Goal: Transaction & Acquisition: Book appointment/travel/reservation

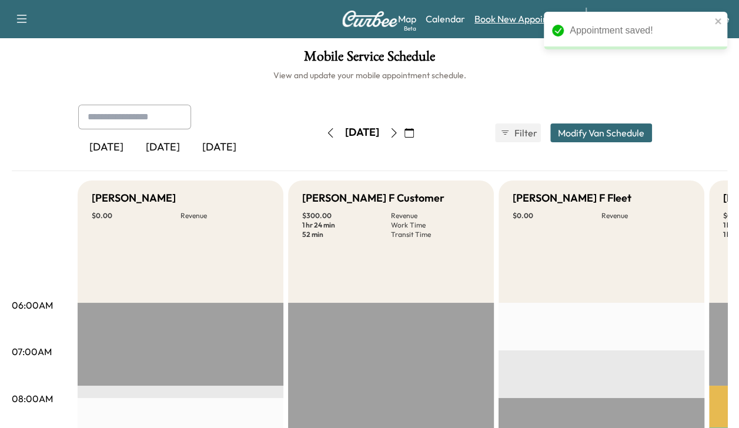
click at [524, 21] on link "Book New Appointment" at bounding box center [523, 19] width 99 height 14
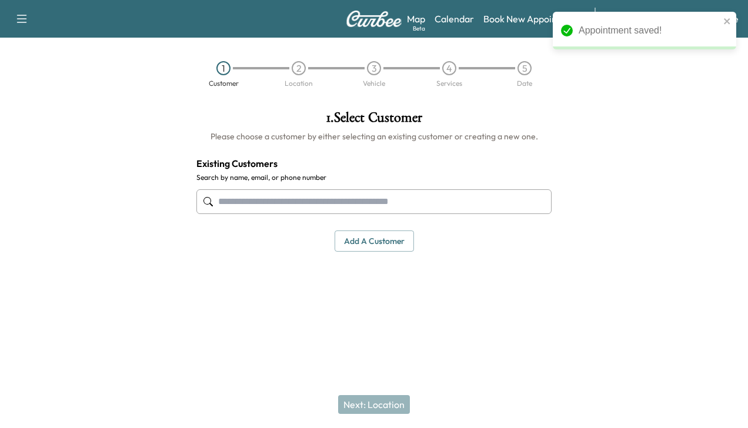
click at [393, 201] on input "text" at bounding box center [373, 201] width 355 height 25
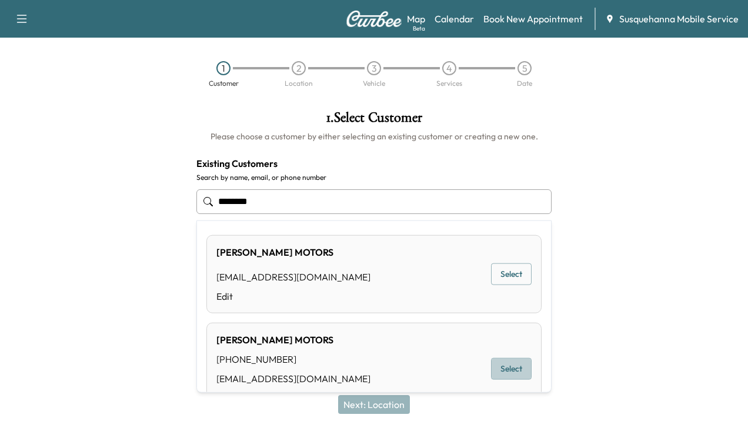
click at [497, 362] on button "Select" at bounding box center [511, 369] width 41 height 22
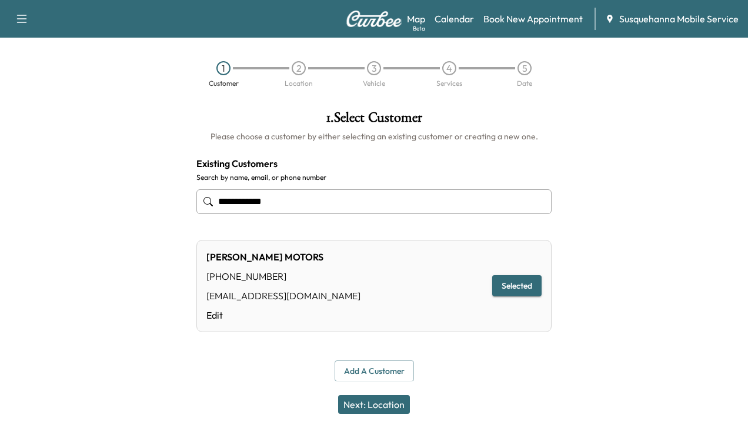
type input "**********"
click at [362, 406] on button "Next: Location" at bounding box center [374, 404] width 72 height 19
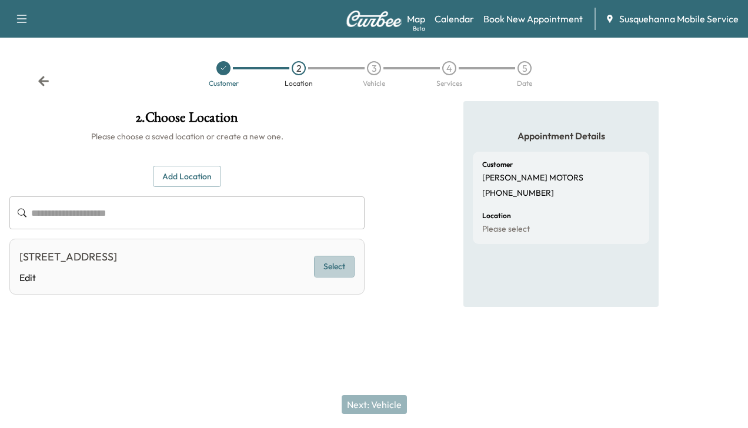
click at [324, 262] on button "Select" at bounding box center [334, 267] width 41 height 22
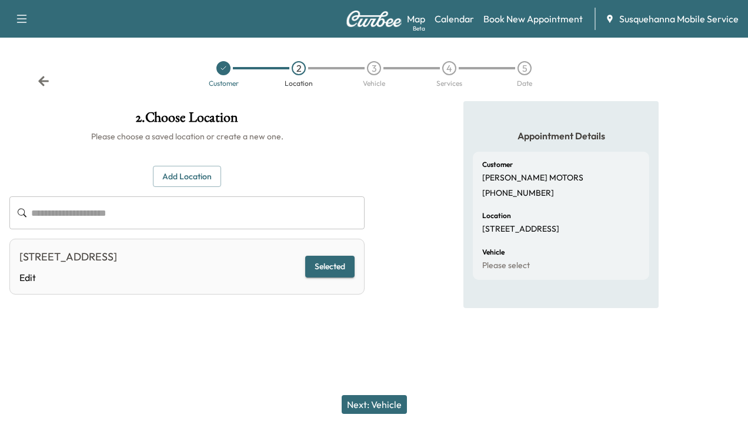
click at [401, 402] on button "Next: Vehicle" at bounding box center [373, 404] width 65 height 19
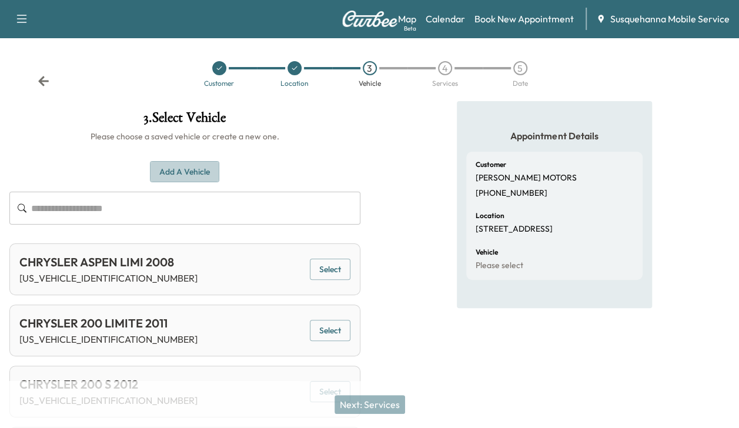
click at [168, 169] on button "Add a Vehicle" at bounding box center [184, 172] width 69 height 22
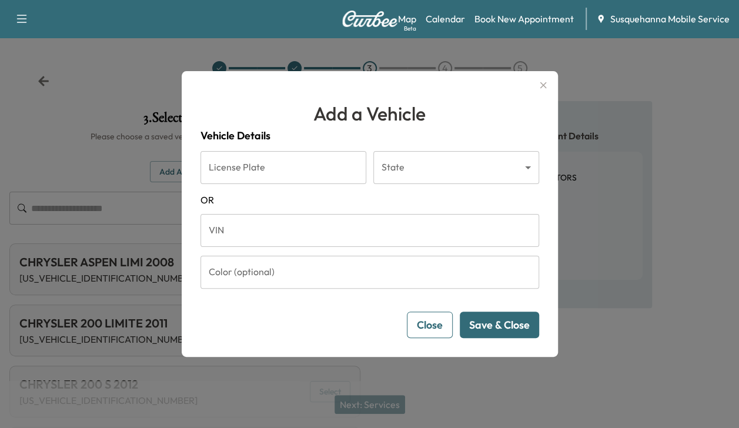
click at [230, 230] on input "VIN" at bounding box center [369, 230] width 339 height 33
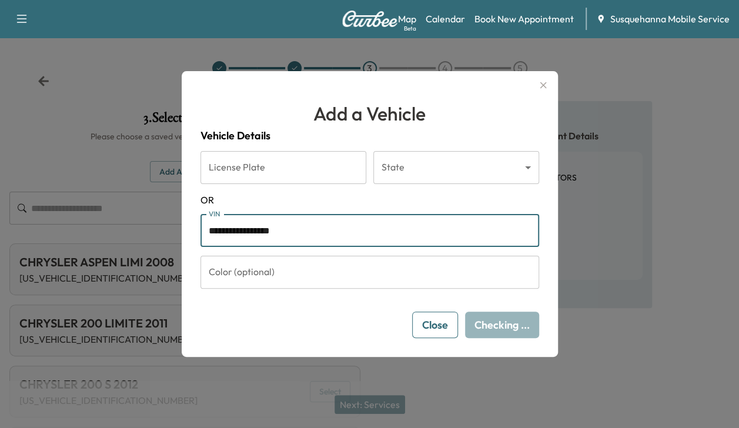
type input "**********"
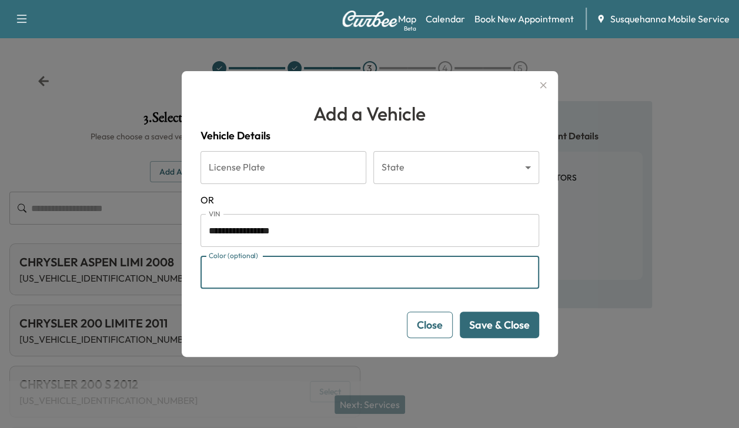
click at [500, 263] on input "Color (optional)" at bounding box center [369, 272] width 339 height 33
type input "****"
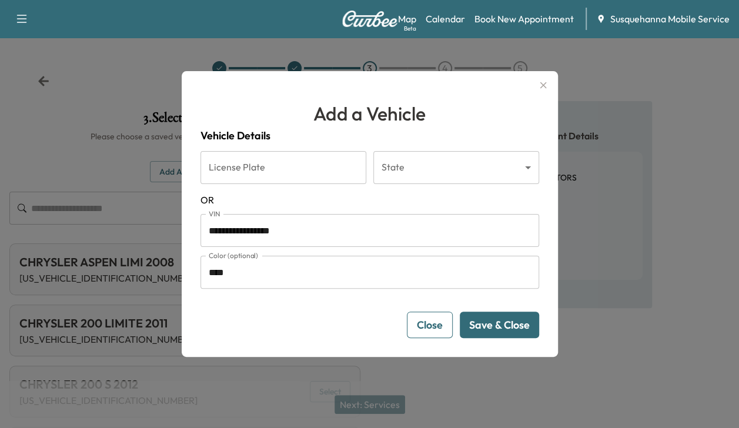
click at [514, 324] on button "Save & Close" at bounding box center [499, 325] width 79 height 26
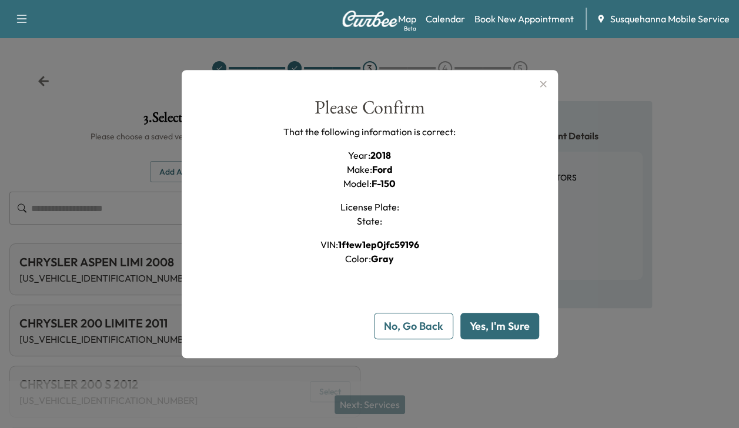
click at [514, 324] on button "Yes, I'm Sure" at bounding box center [499, 326] width 79 height 26
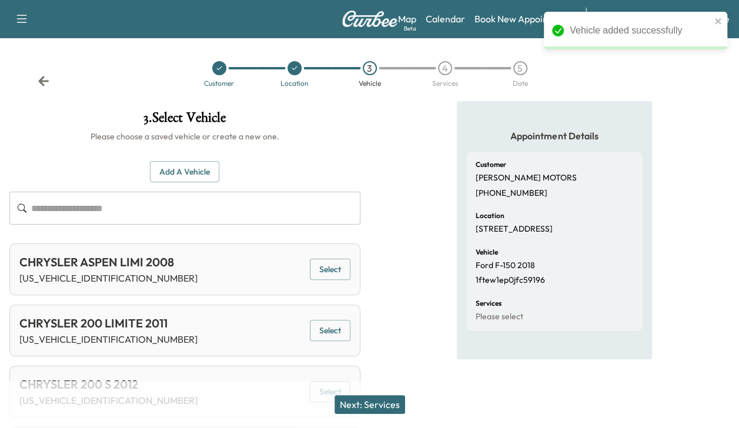
click at [390, 404] on button "Next: Services" at bounding box center [369, 404] width 71 height 19
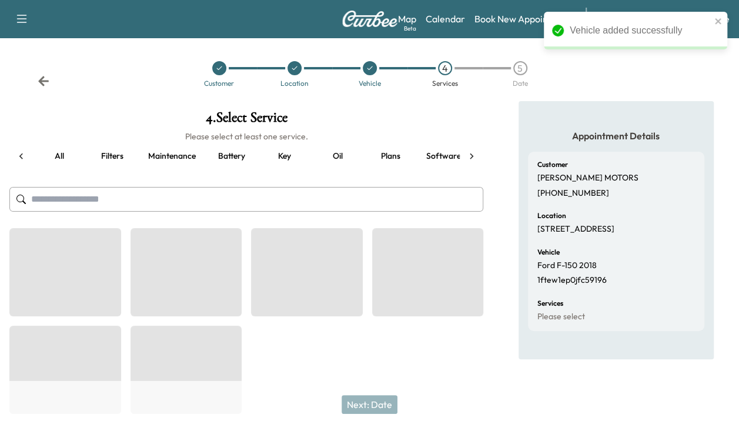
scroll to position [0, 45]
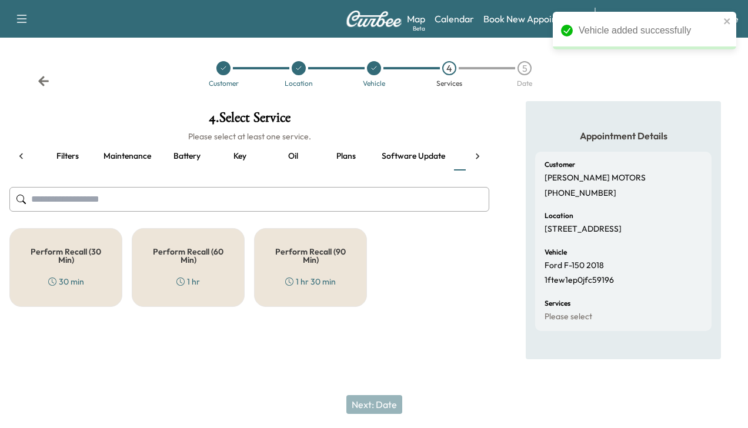
click at [78, 272] on div "Perform Recall (30 Min) 30 min" at bounding box center [65, 267] width 113 height 79
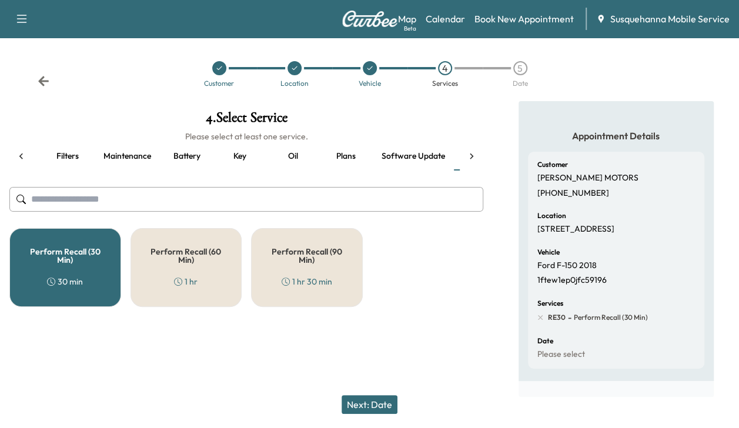
click at [471, 158] on icon at bounding box center [472, 156] width 4 height 6
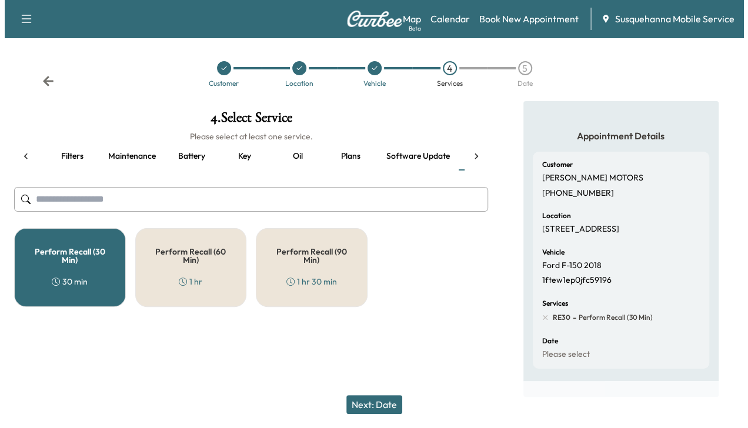
scroll to position [0, 202]
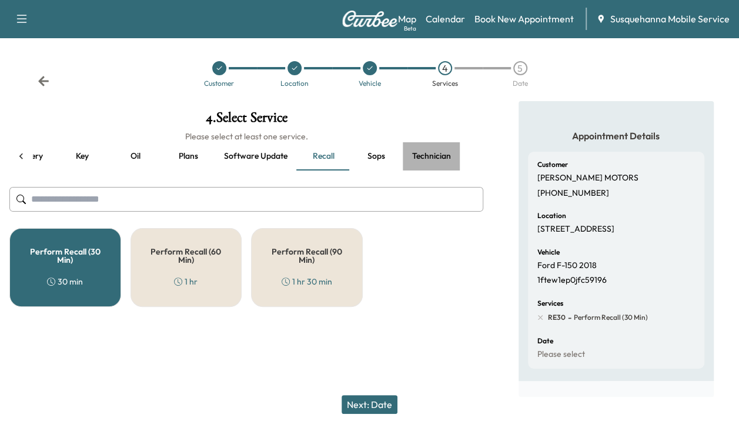
click at [434, 159] on button "Technician" at bounding box center [432, 156] width 58 height 28
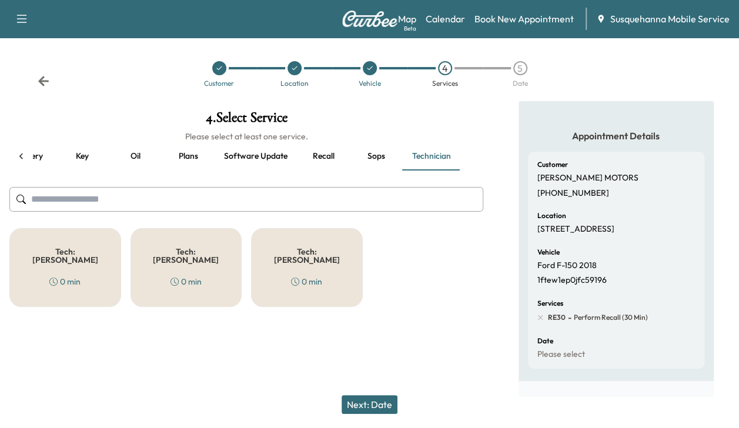
click at [96, 259] on div "Tech: Colton M 0 min" at bounding box center [65, 267] width 112 height 79
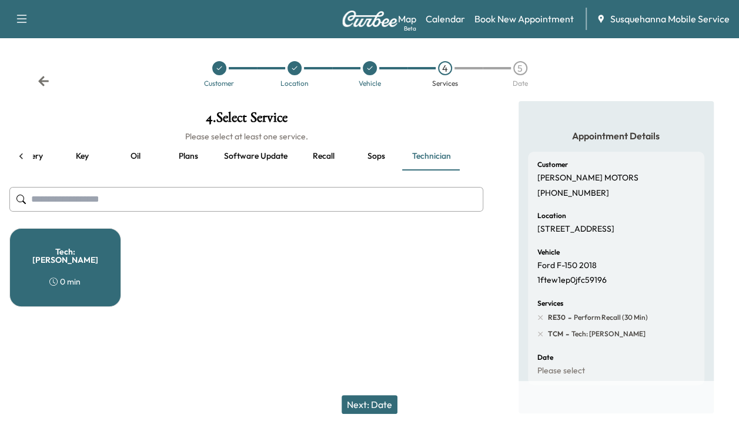
click at [367, 403] on button "Next: Date" at bounding box center [369, 404] width 56 height 19
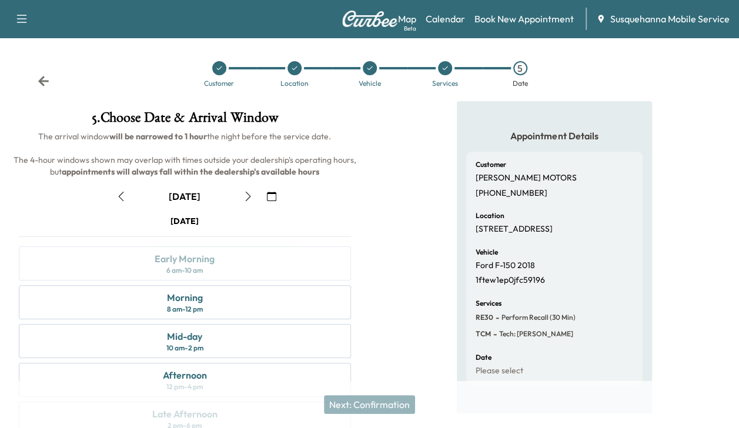
click at [245, 195] on icon "button" at bounding box center [247, 196] width 9 height 9
click at [235, 299] on div "Morning 8 am - 12 pm" at bounding box center [185, 302] width 332 height 34
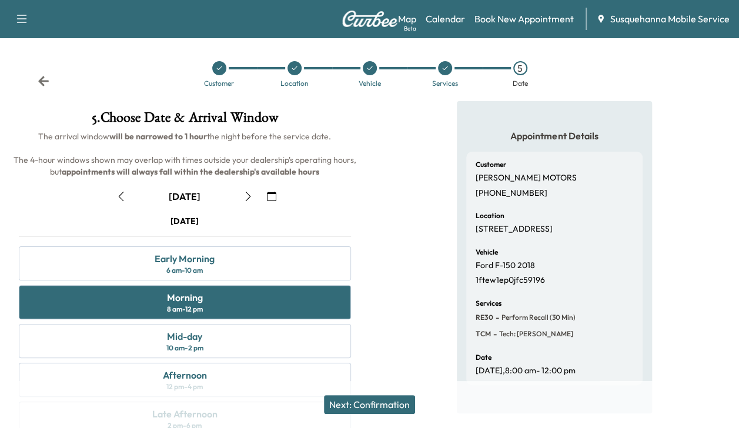
click at [343, 397] on button "Next: Confirmation" at bounding box center [369, 404] width 91 height 19
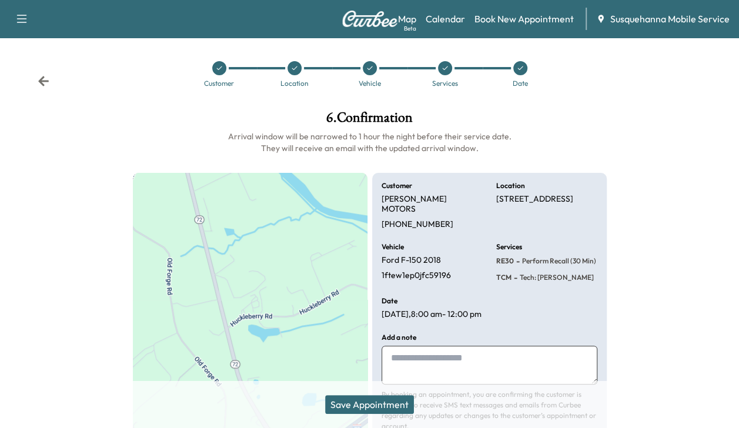
click at [343, 397] on button "Save Appointment" at bounding box center [369, 404] width 89 height 19
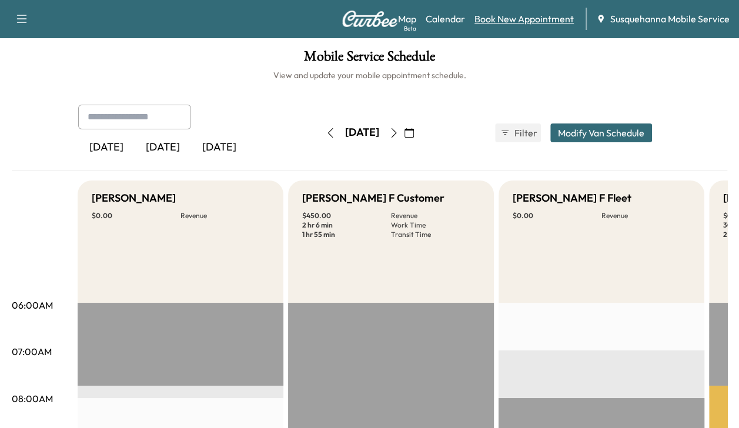
click at [521, 20] on link "Book New Appointment" at bounding box center [523, 19] width 99 height 14
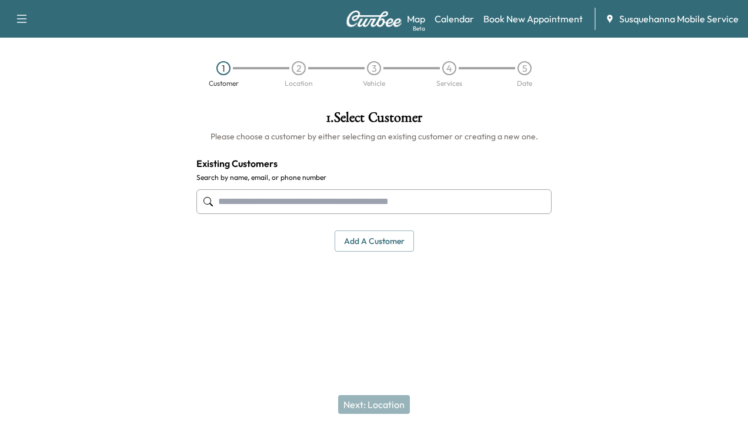
click at [400, 203] on input "text" at bounding box center [373, 201] width 355 height 25
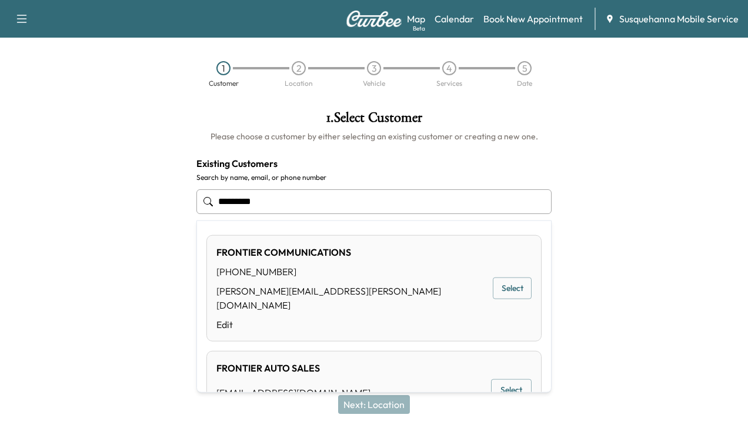
click at [500, 379] on button "Select" at bounding box center [511, 390] width 41 height 22
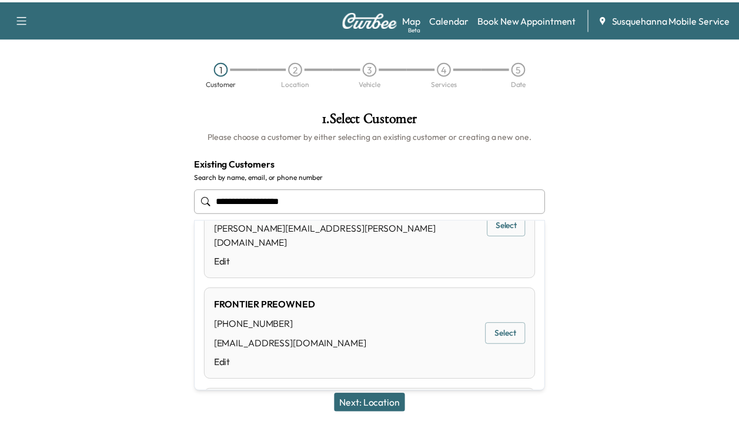
scroll to position [165, 0]
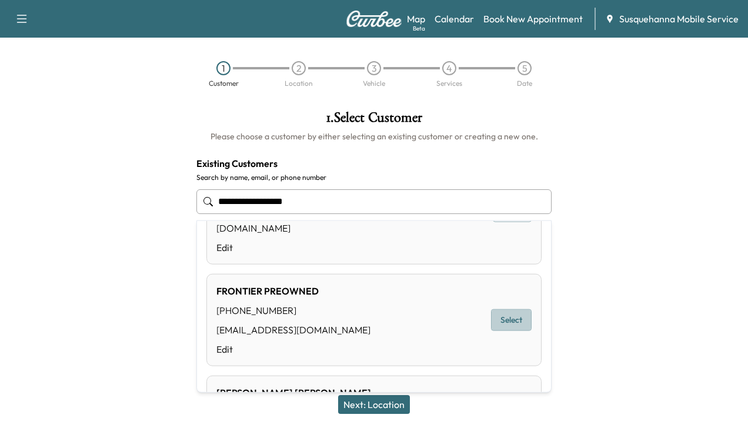
click at [491, 309] on button "Select" at bounding box center [511, 320] width 41 height 22
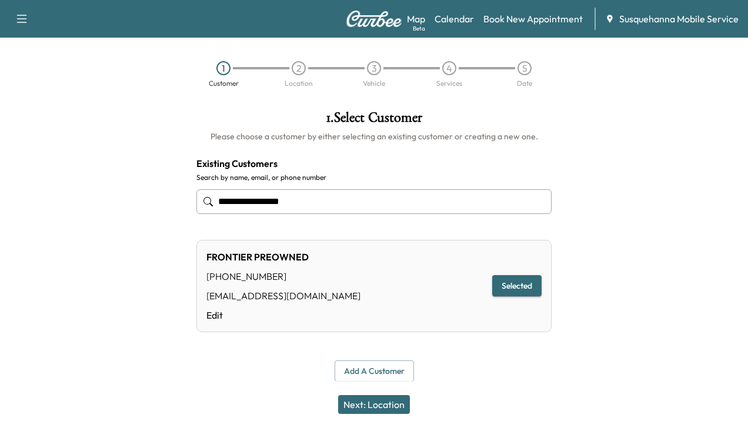
type input "**********"
click at [379, 403] on button "Next: Location" at bounding box center [374, 404] width 72 height 19
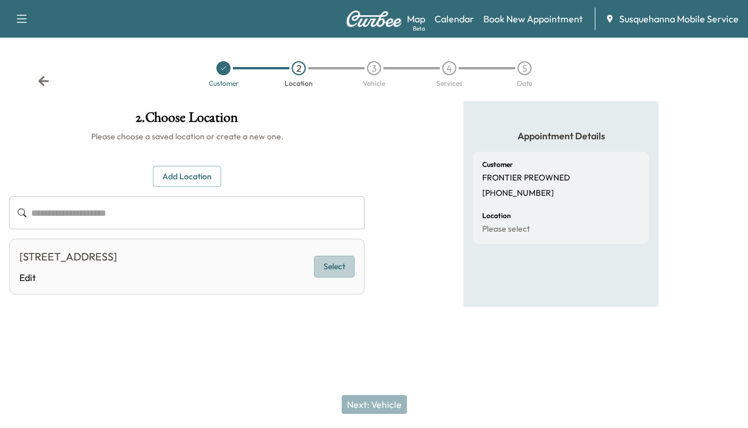
click at [338, 270] on button "Select" at bounding box center [334, 267] width 41 height 22
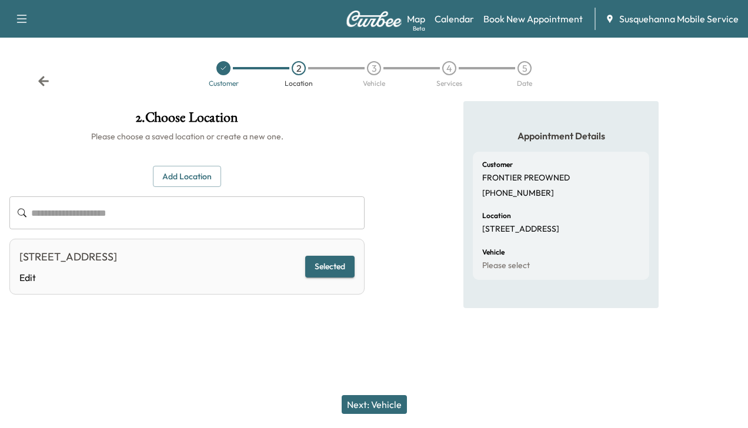
click at [367, 397] on button "Next: Vehicle" at bounding box center [373, 404] width 65 height 19
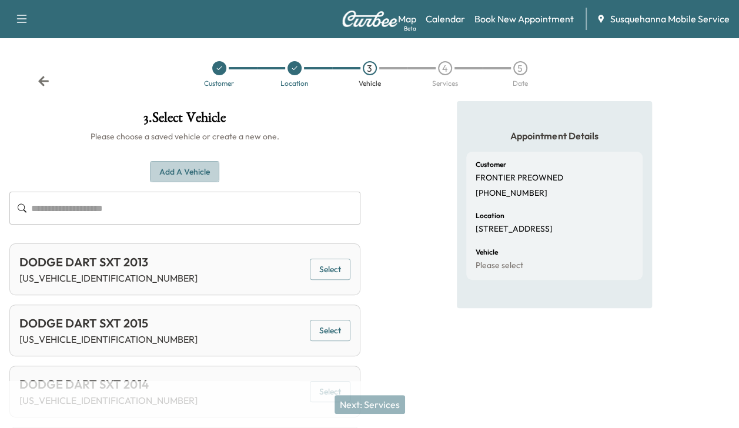
click at [197, 170] on button "Add a Vehicle" at bounding box center [184, 172] width 69 height 22
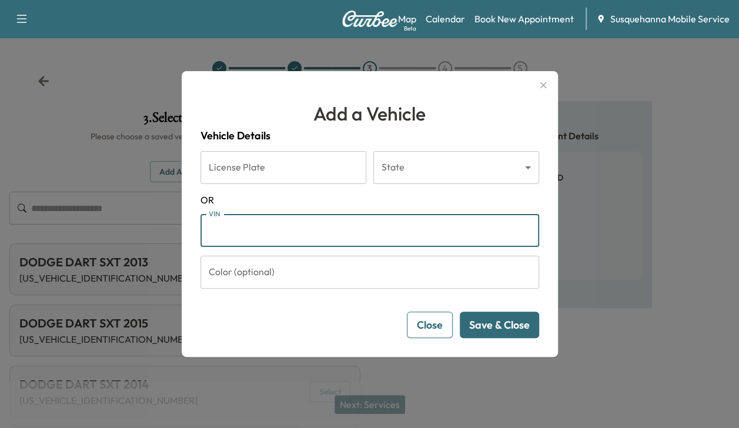
click at [222, 227] on input "VIN" at bounding box center [369, 230] width 339 height 33
type input "**********"
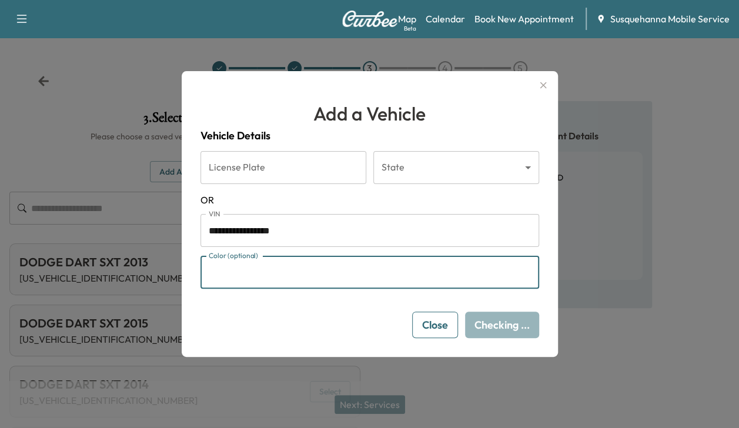
type input "*"
type input "***"
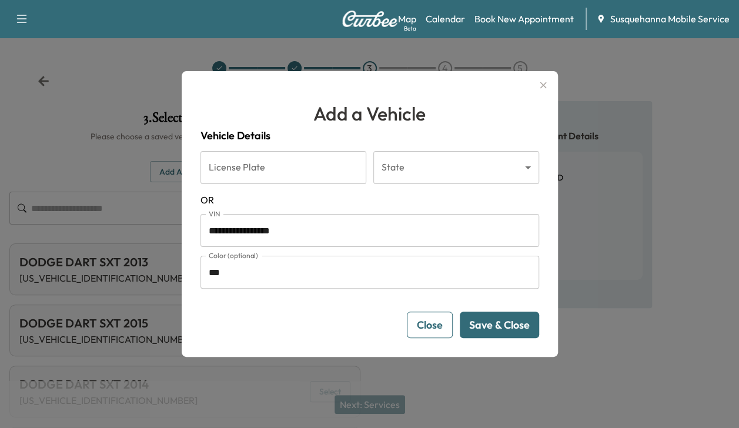
click at [483, 324] on button "Save & Close" at bounding box center [499, 325] width 79 height 26
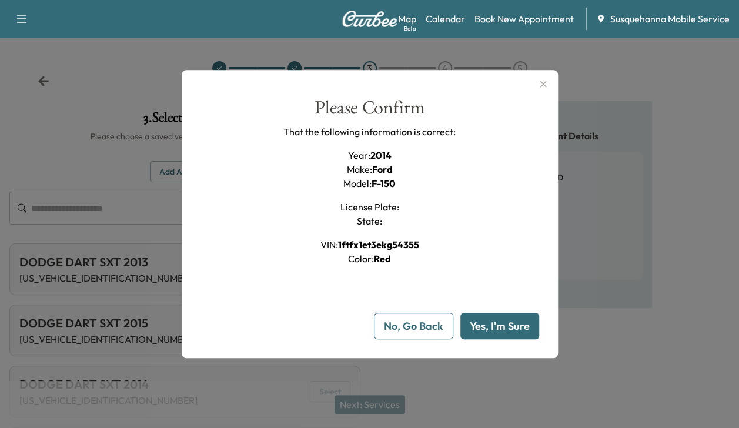
click at [483, 324] on button "Yes, I'm Sure" at bounding box center [499, 326] width 79 height 26
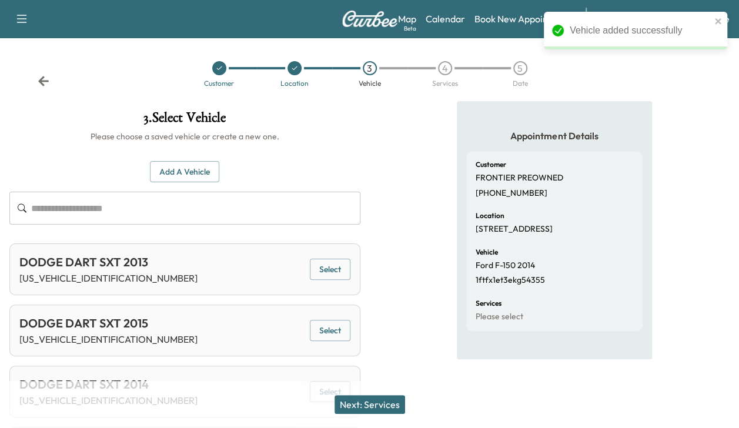
click at [387, 404] on button "Next: Services" at bounding box center [369, 404] width 71 height 19
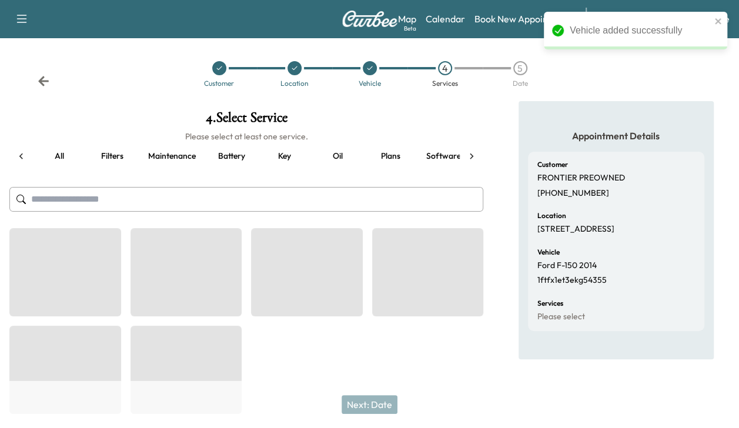
scroll to position [0, 155]
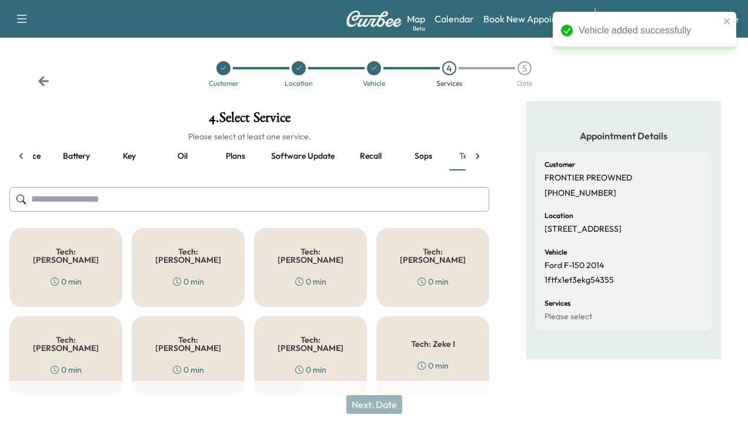
click at [289, 281] on div "Tech: Colton M 0 min" at bounding box center [310, 267] width 113 height 79
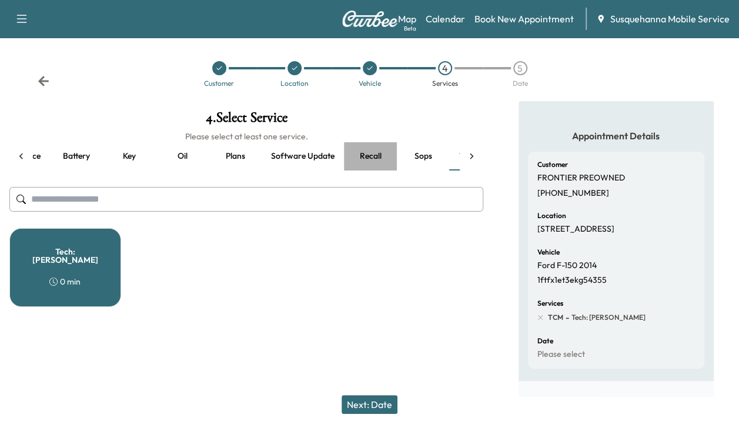
click at [369, 156] on button "Recall" at bounding box center [370, 156] width 53 height 28
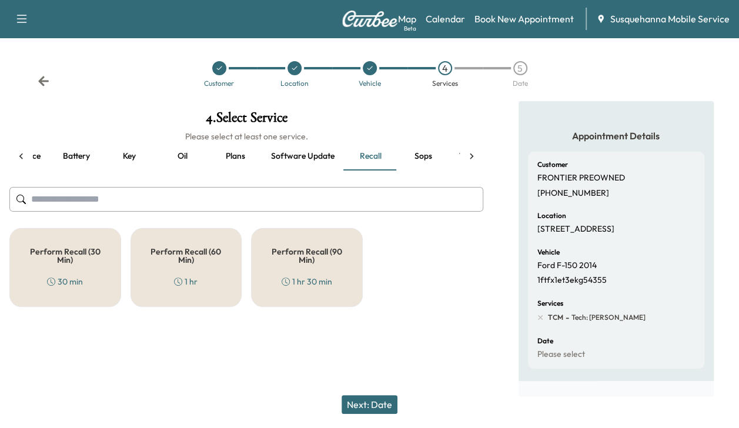
click at [46, 257] on h5 "Perform Recall (30 Min)" at bounding box center [65, 255] width 73 height 16
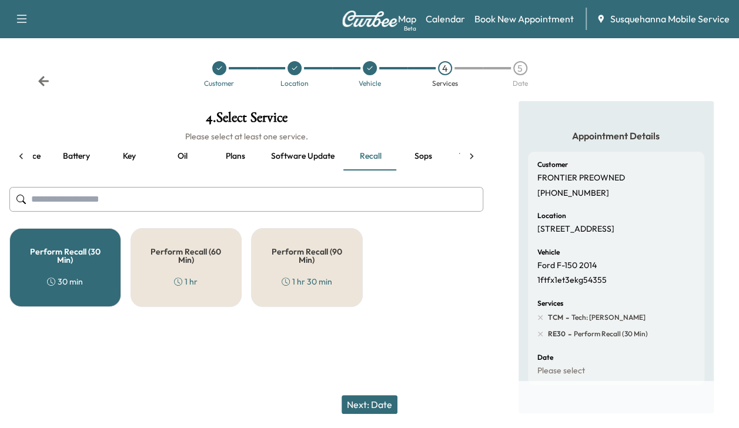
click at [374, 402] on button "Next: Date" at bounding box center [369, 404] width 56 height 19
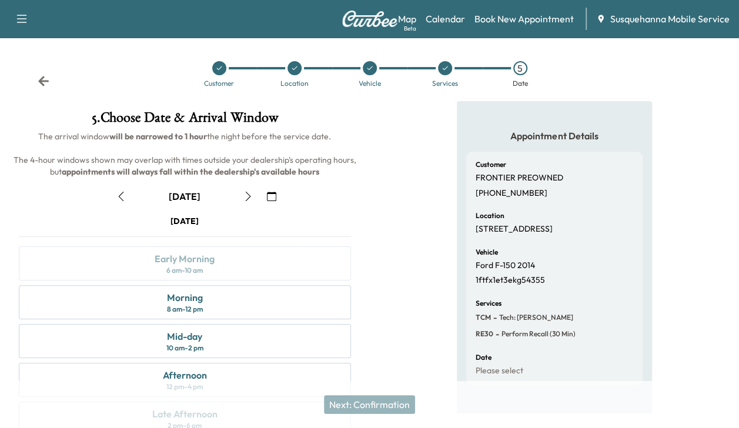
click at [119, 199] on icon "button" at bounding box center [120, 196] width 9 height 9
click at [268, 376] on div "Afternoon 12 pm - 4 pm" at bounding box center [185, 380] width 332 height 34
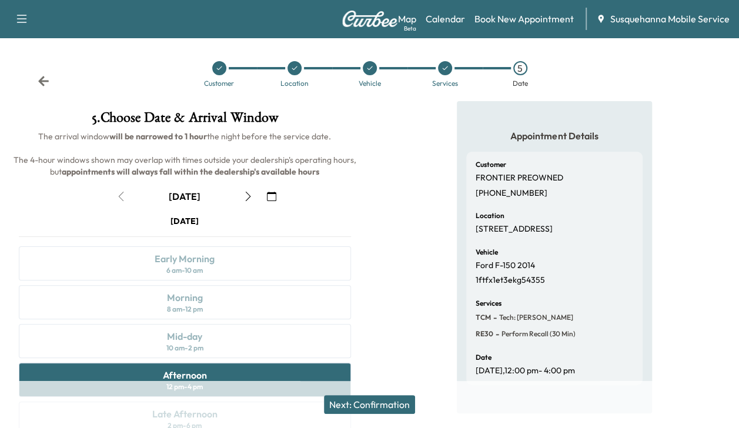
click at [373, 403] on button "Next: Confirmation" at bounding box center [369, 404] width 91 height 19
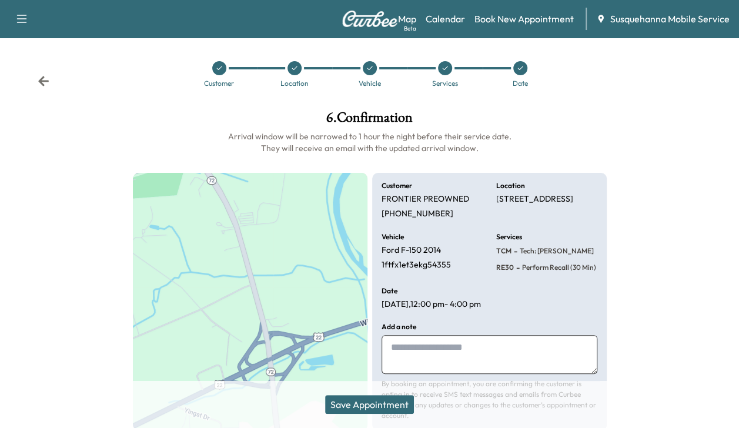
click at [373, 403] on button "Save Appointment" at bounding box center [369, 404] width 89 height 19
